Goal: Information Seeking & Learning: Find specific fact

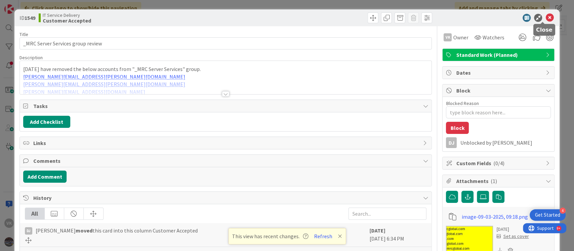
click at [546, 17] on icon at bounding box center [549, 18] width 8 height 8
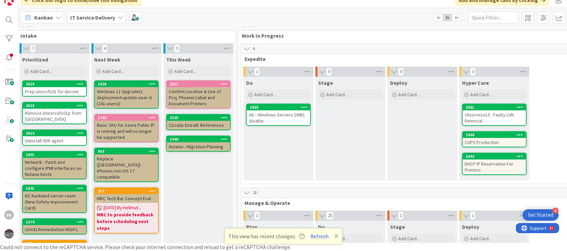
scroll to position [8, 148]
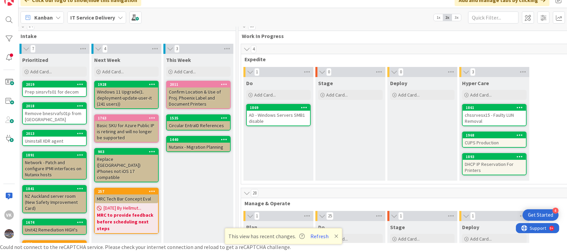
click at [282, 115] on div "AD - Windows Servers SMB1 disable" at bounding box center [278, 118] width 63 height 15
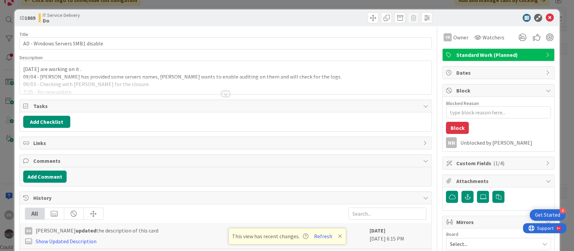
type textarea "x"
click at [545, 17] on icon at bounding box center [549, 18] width 8 height 8
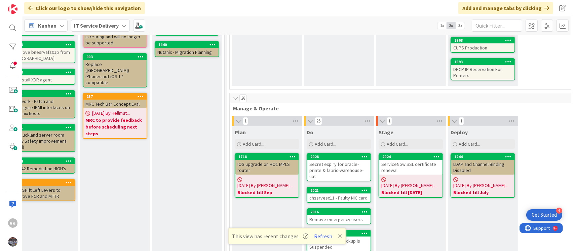
scroll to position [111, 163]
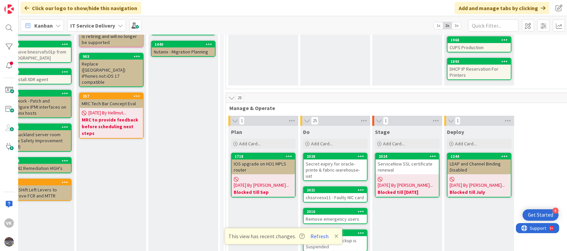
click at [473, 167] on div "LDAP and Channel Binding Disabled" at bounding box center [478, 166] width 63 height 15
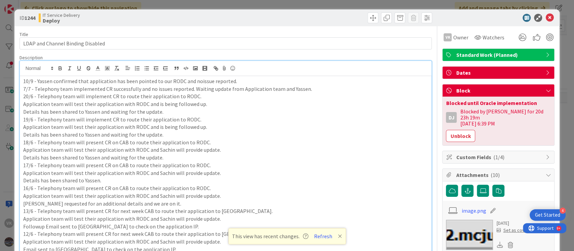
click at [198, 82] on p "10/9 - Yassen confirmed that application has been pointed to our RODC and noiss…" at bounding box center [225, 81] width 405 height 8
click at [243, 81] on p "10/9 - Yassen confirmed that application has been pointed to our RODC and no is…" at bounding box center [225, 81] width 405 height 8
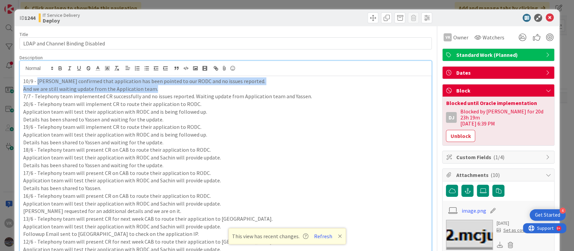
drag, startPoint x: 38, startPoint y: 81, endPoint x: 166, endPoint y: 88, distance: 128.5
copy div "Yassen confirmed that application has been pointed to our RODC and no issues re…"
